Goal: Information Seeking & Learning: Understand process/instructions

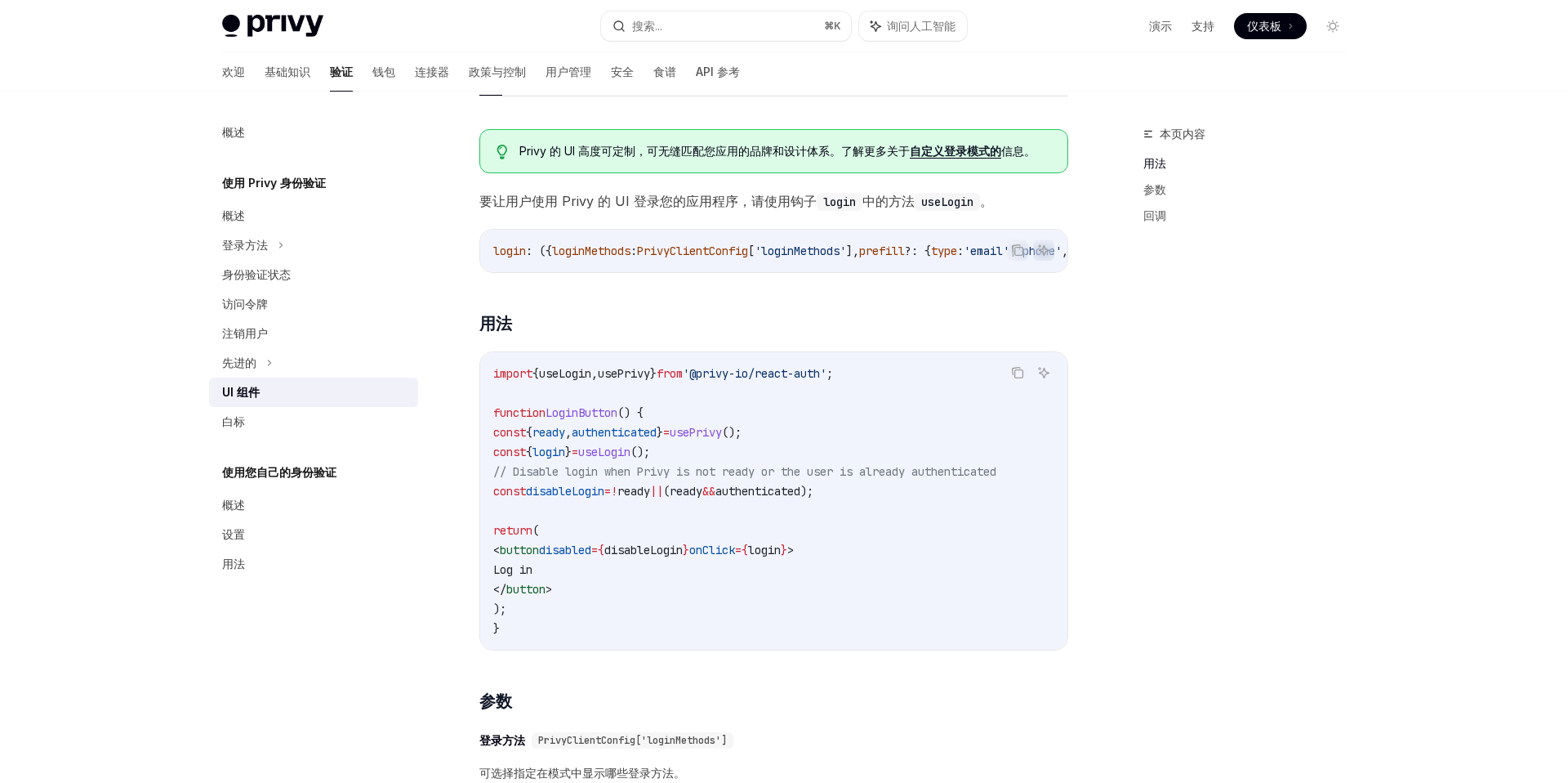
scroll to position [833, 0]
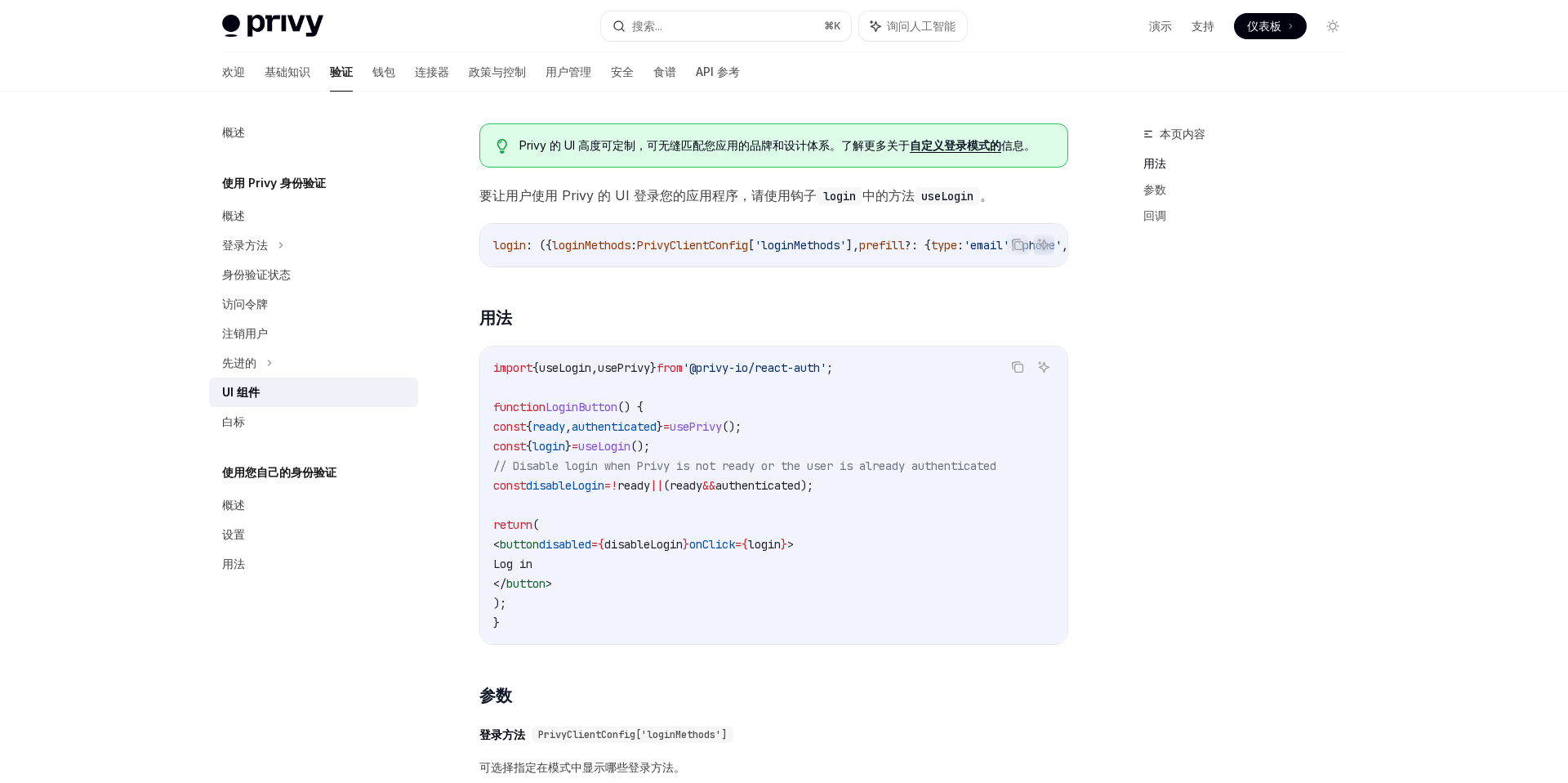
click at [576, 374] on span "useLogin" at bounding box center [565, 368] width 52 height 15
click at [650, 373] on span "usePrivy" at bounding box center [624, 368] width 52 height 15
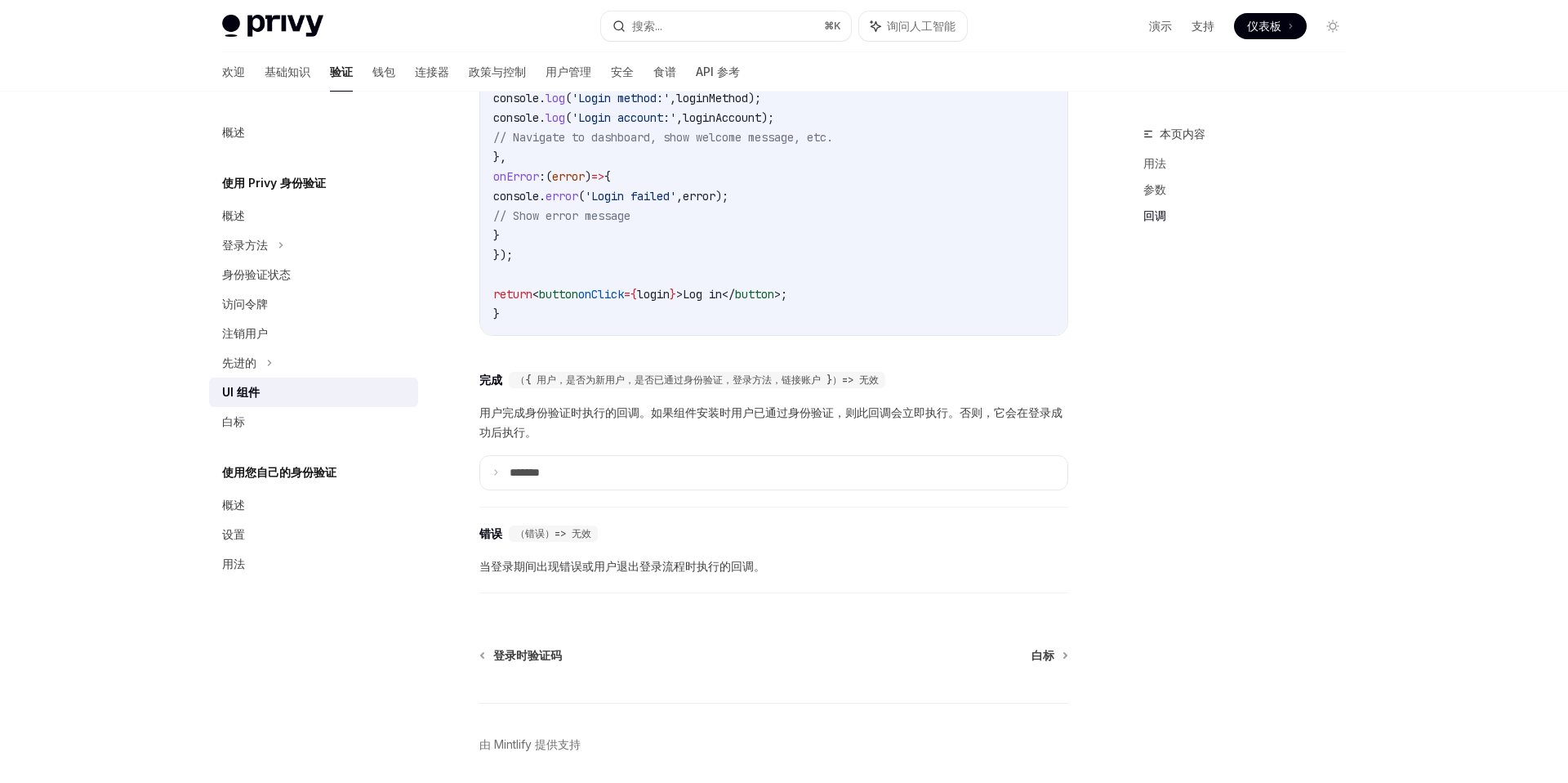
scroll to position [2155, 0]
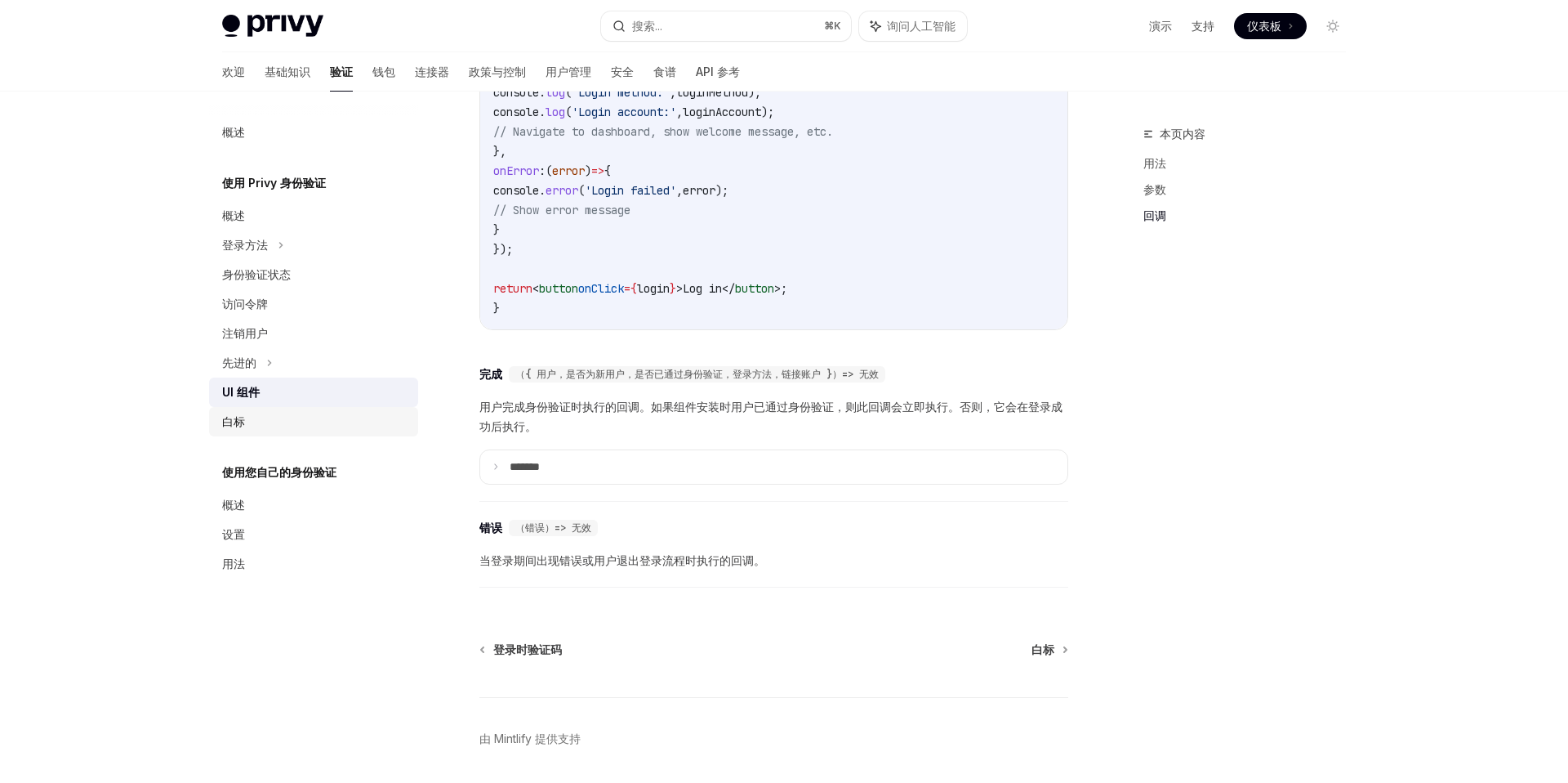
click at [238, 422] on font "白标" at bounding box center [233, 420] width 22 height 14
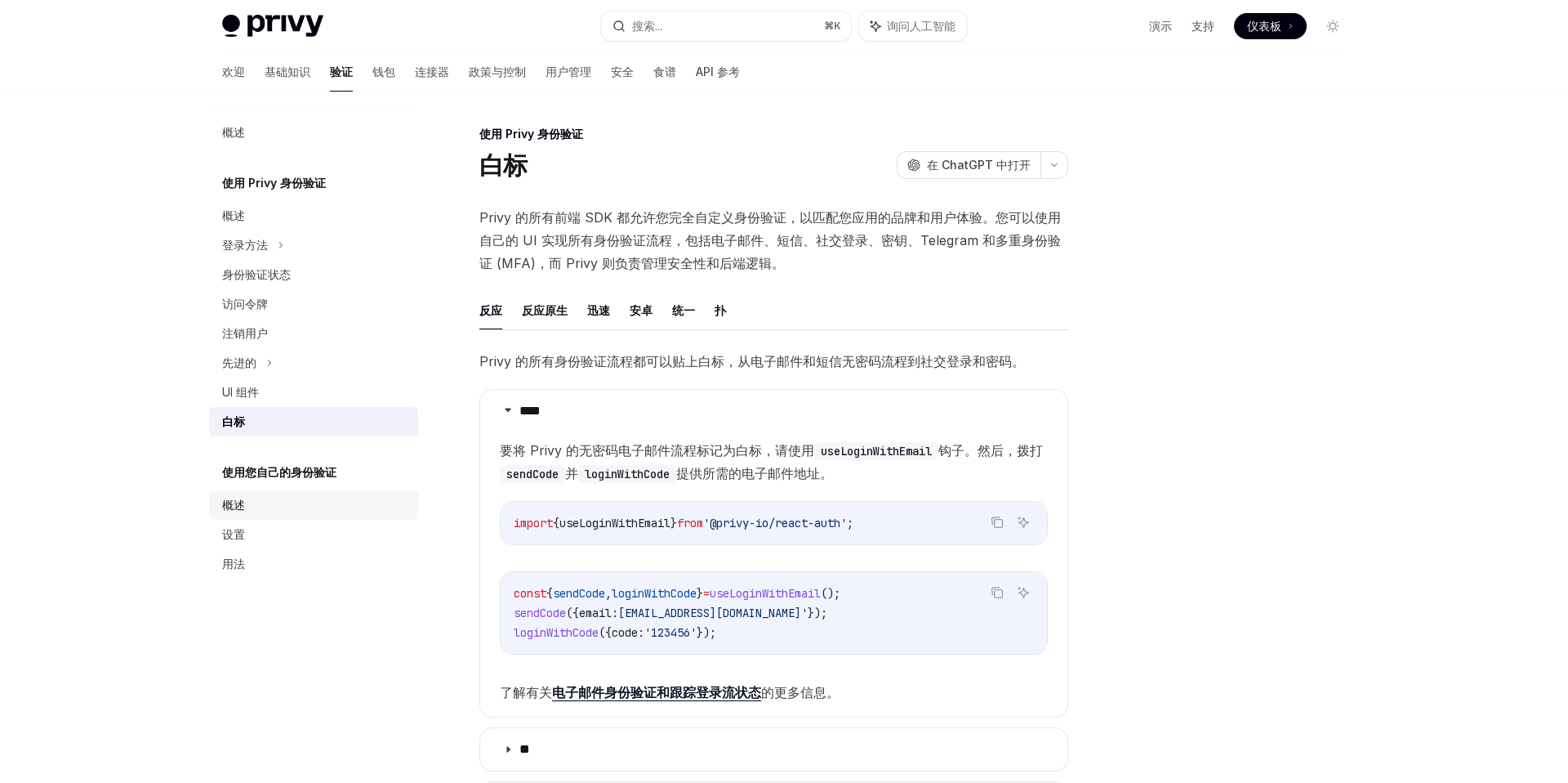
click at [268, 508] on div "概述" at bounding box center [315, 505] width 186 height 20
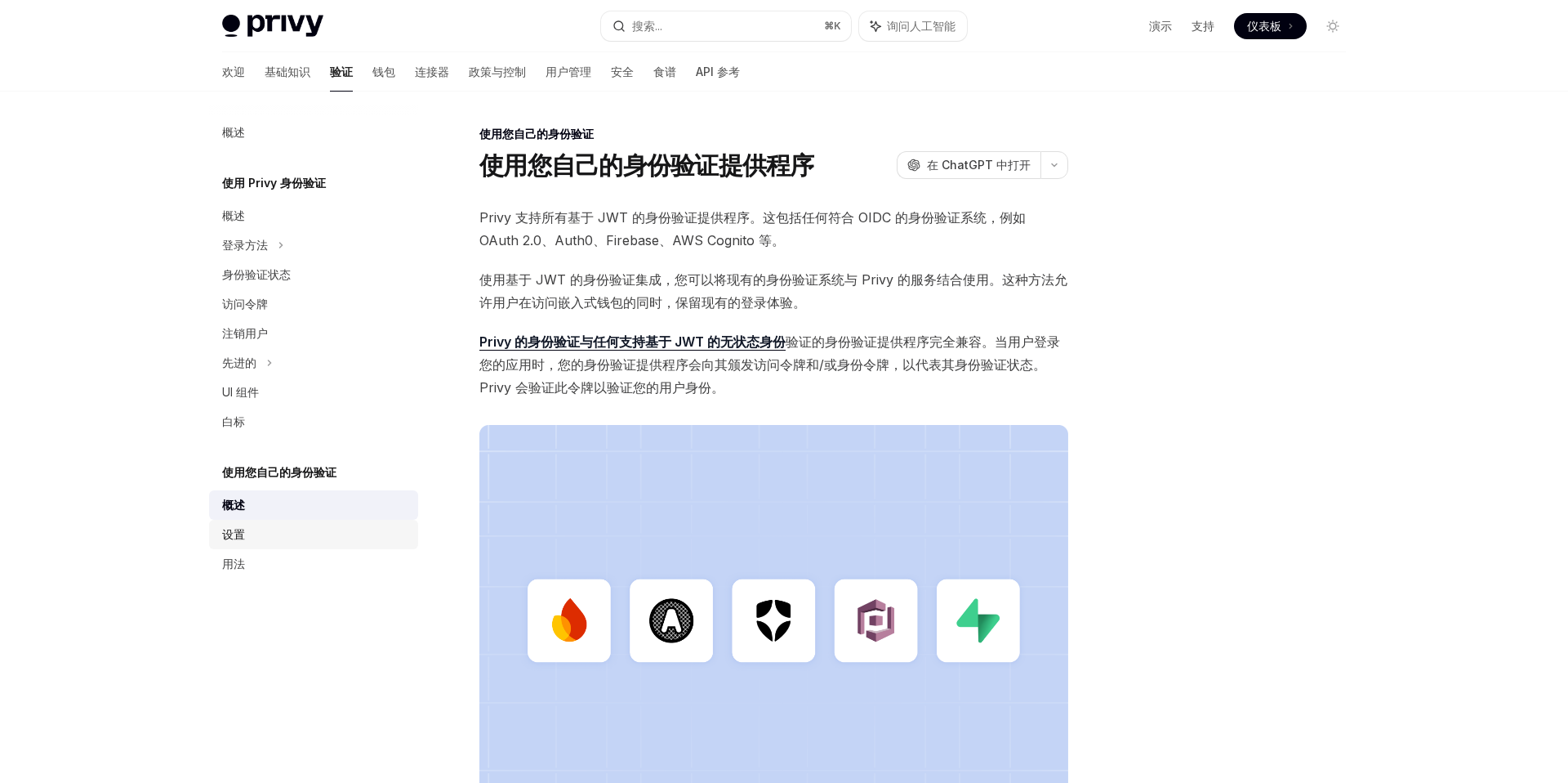
click at [251, 545] on link "设置" at bounding box center [314, 534] width 209 height 29
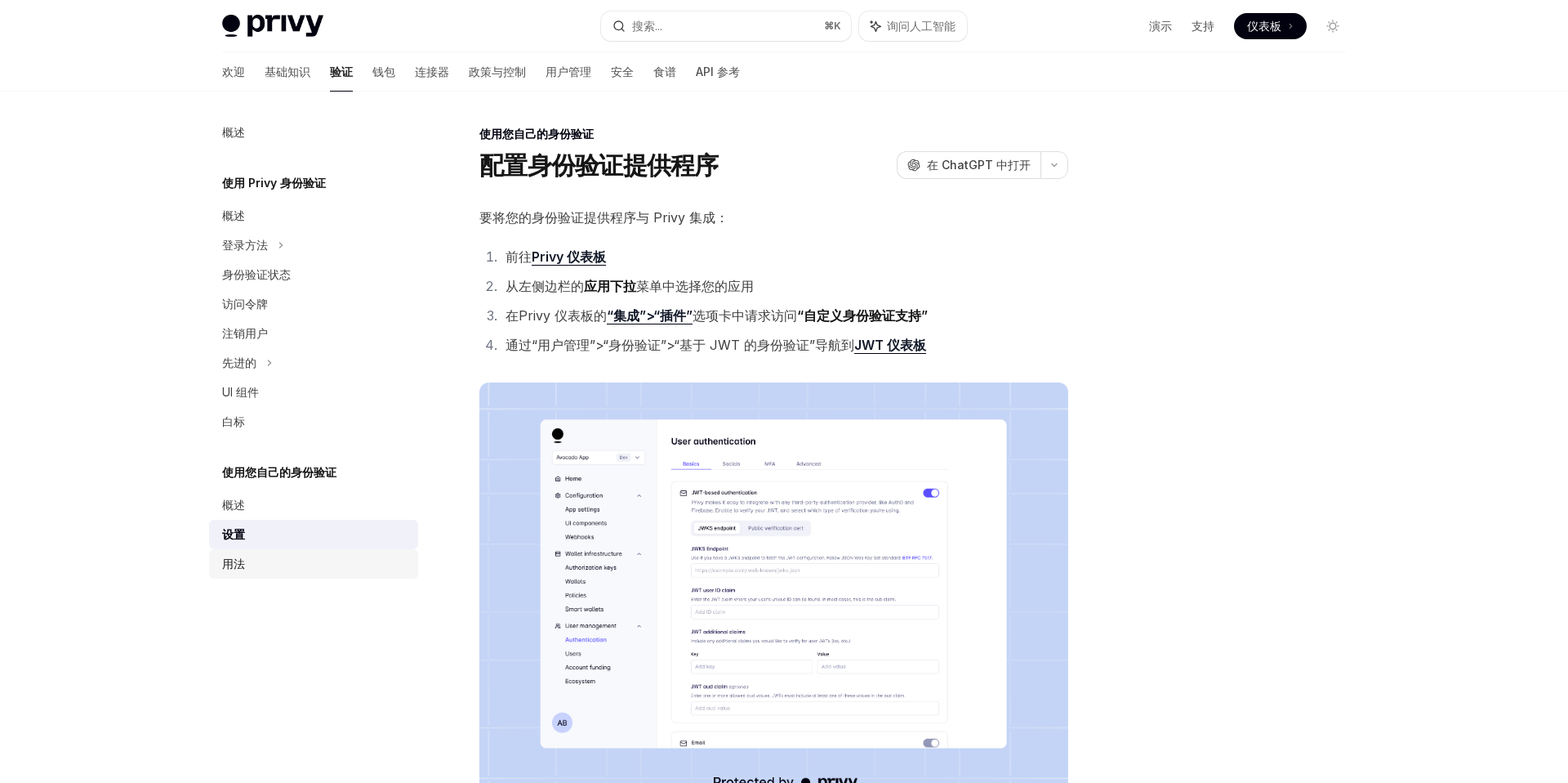
click at [241, 560] on font "用法" at bounding box center [233, 563] width 22 height 14
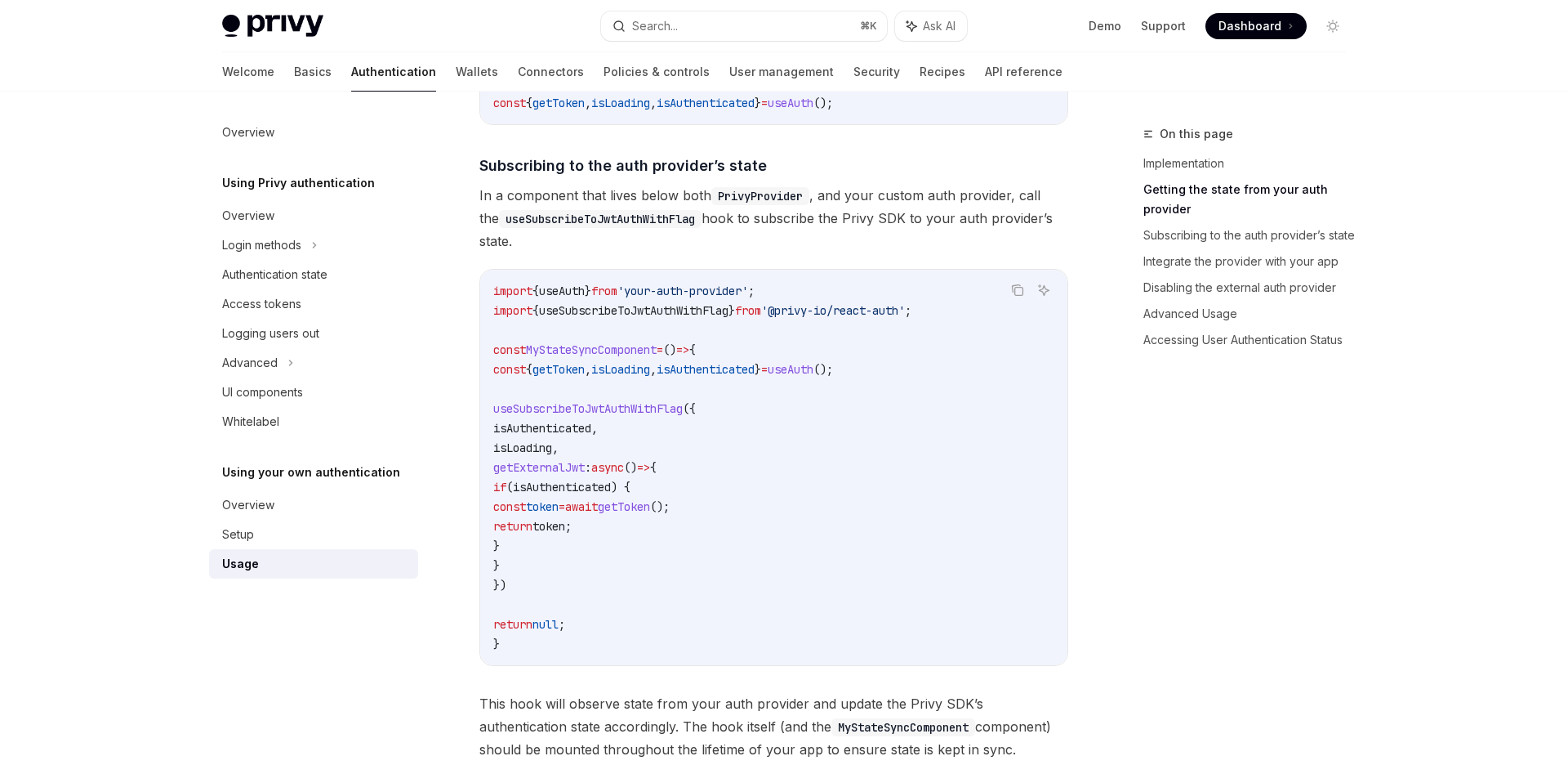
scroll to position [540, 0]
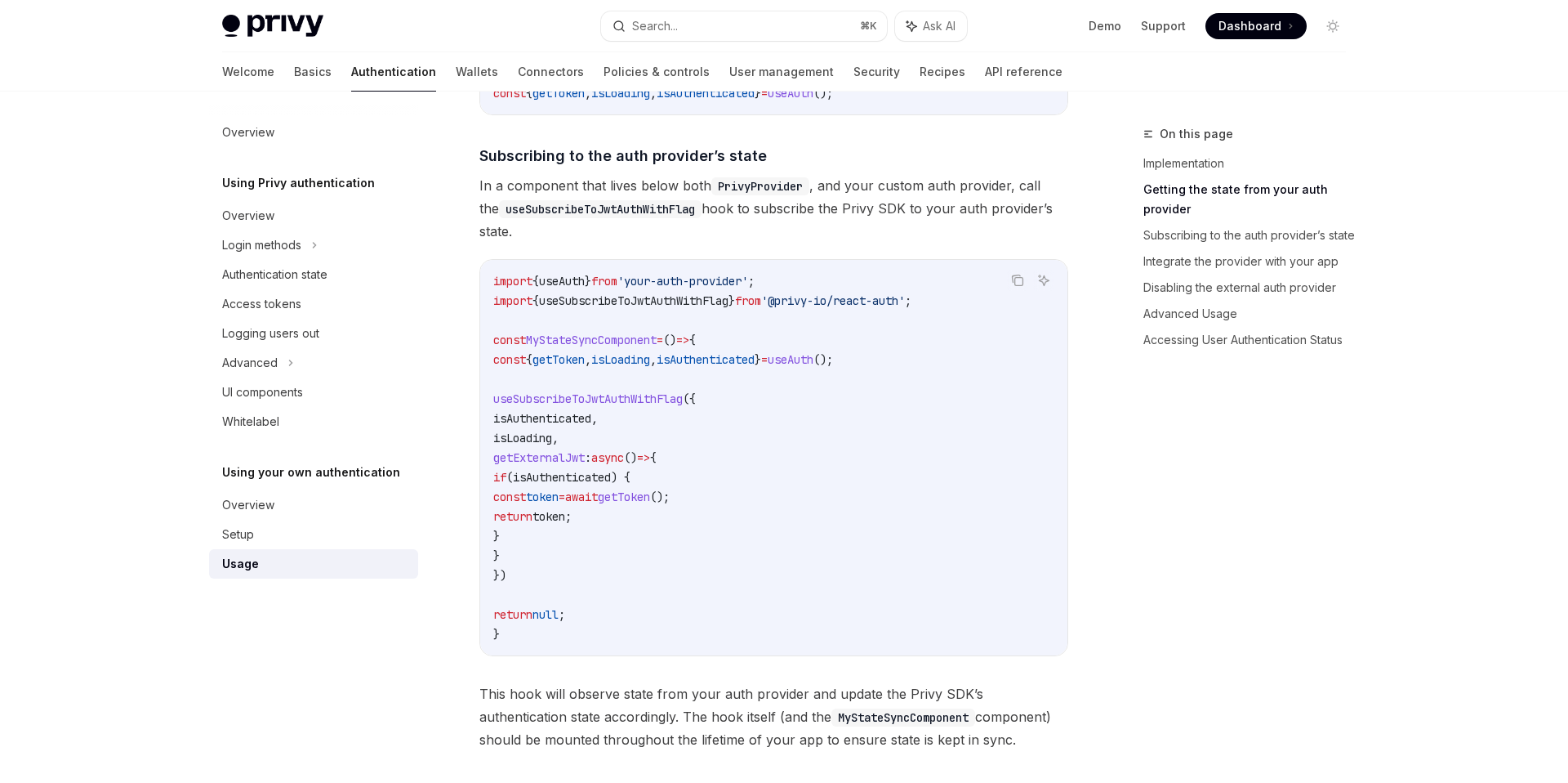
type textarea "*"
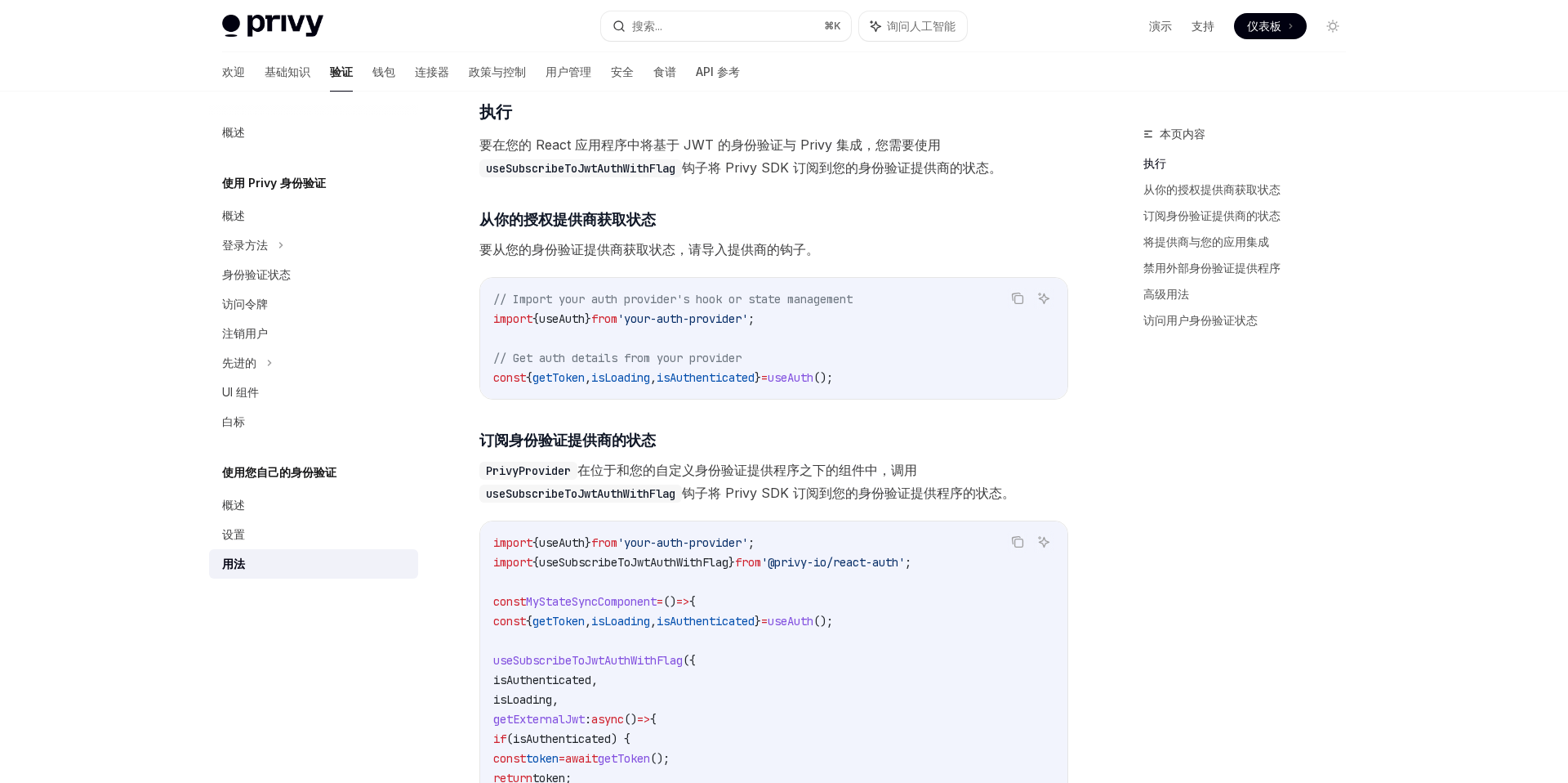
scroll to position [205, 0]
type textarea "*"
